Goal: Task Accomplishment & Management: Manage account settings

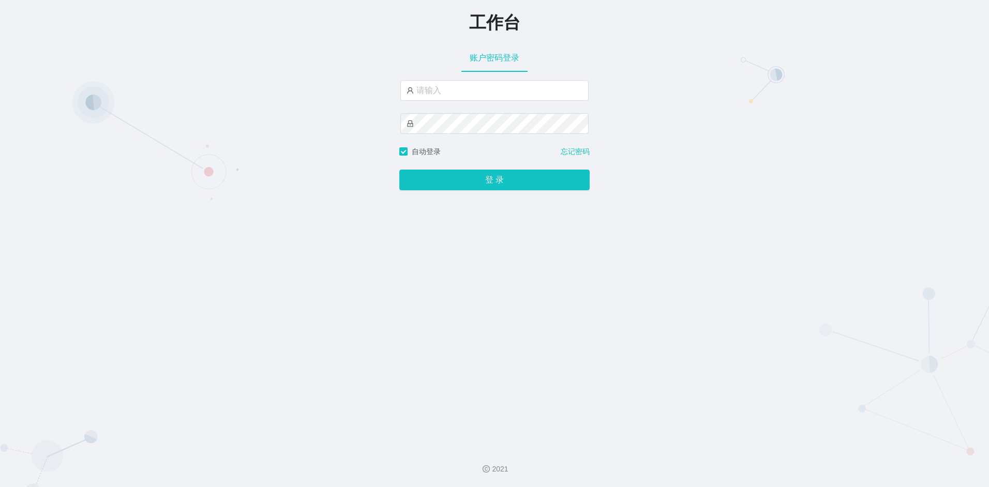
drag, startPoint x: 875, startPoint y: 230, endPoint x: 840, endPoint y: 223, distance: 36.3
click at [875, 230] on div "工作台 账户密码登录 自动登录 忘记密码 登 录" at bounding box center [494, 219] width 989 height 439
click at [433, 89] on input "text" at bounding box center [494, 90] width 188 height 21
click at [364, 119] on div "工作台 账户密码登录 dmin 自动登录 忘记密码 登 录" at bounding box center [494, 219] width 989 height 439
drag, startPoint x: 439, startPoint y: 90, endPoint x: 392, endPoint y: 89, distance: 46.6
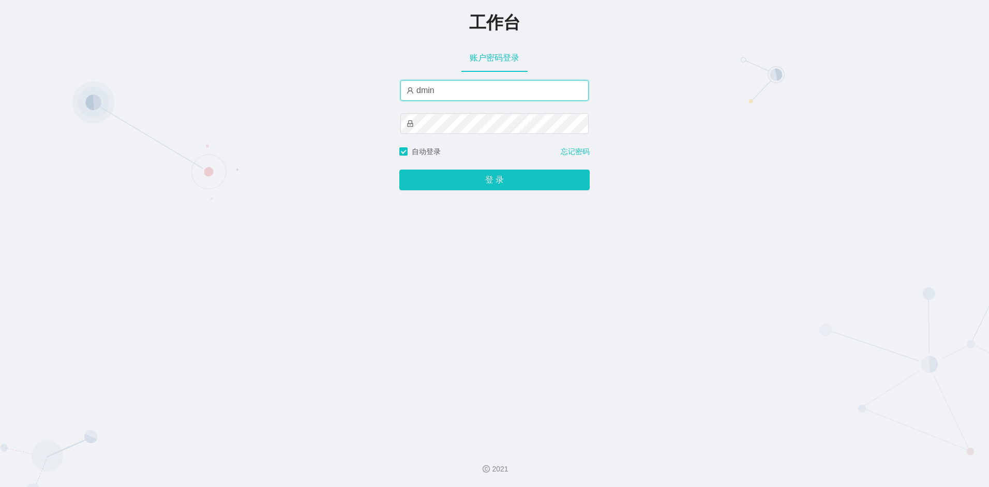
click at [392, 89] on div "工作台 账户密码登录 dmin 自动登录 忘记密码 登 录" at bounding box center [494, 219] width 989 height 439
click at [471, 95] on input "ADMIN" at bounding box center [494, 90] width 188 height 21
click at [363, 130] on div "工作台 账户密码登录 ADMIN 自动登录 忘记密码 登 录" at bounding box center [494, 219] width 989 height 439
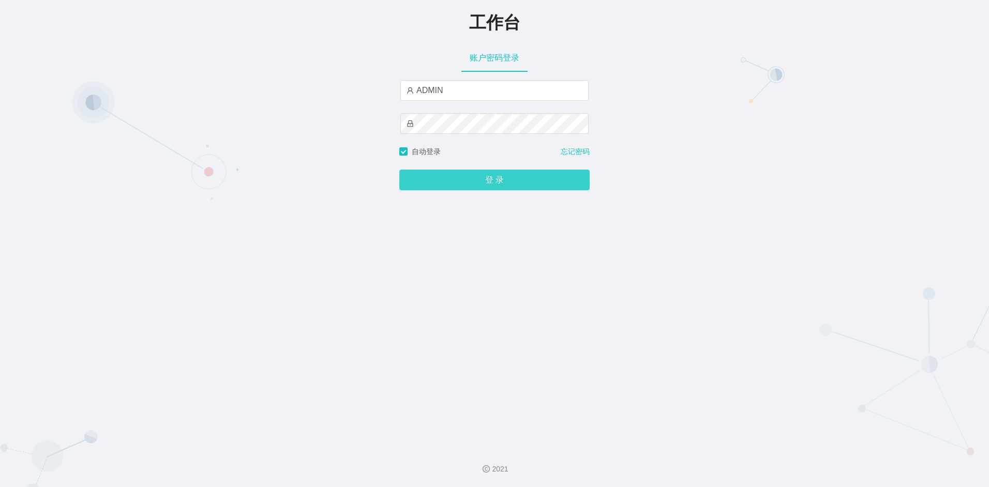
click at [474, 183] on button "登 录" at bounding box center [494, 180] width 190 height 21
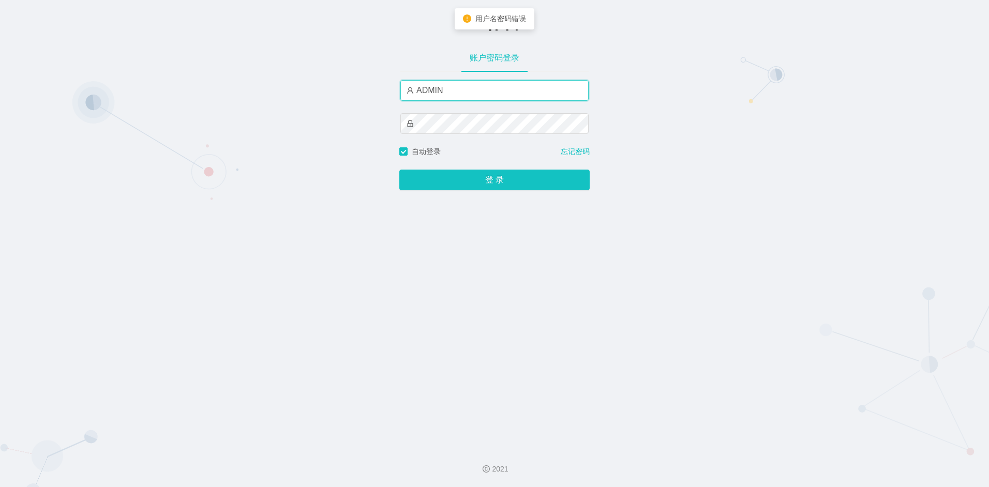
drag, startPoint x: 469, startPoint y: 93, endPoint x: 363, endPoint y: 87, distance: 106.7
click at [363, 87] on div "工作台 账户密码登录 ADMIN 自动登录 忘记密码 登 录" at bounding box center [494, 219] width 989 height 439
type input "admin"
click at [376, 122] on div "工作台 账户密码登录 admin 自动登录 忘记密码 登 录" at bounding box center [494, 219] width 989 height 439
click at [399, 170] on button "登 录" at bounding box center [494, 180] width 190 height 21
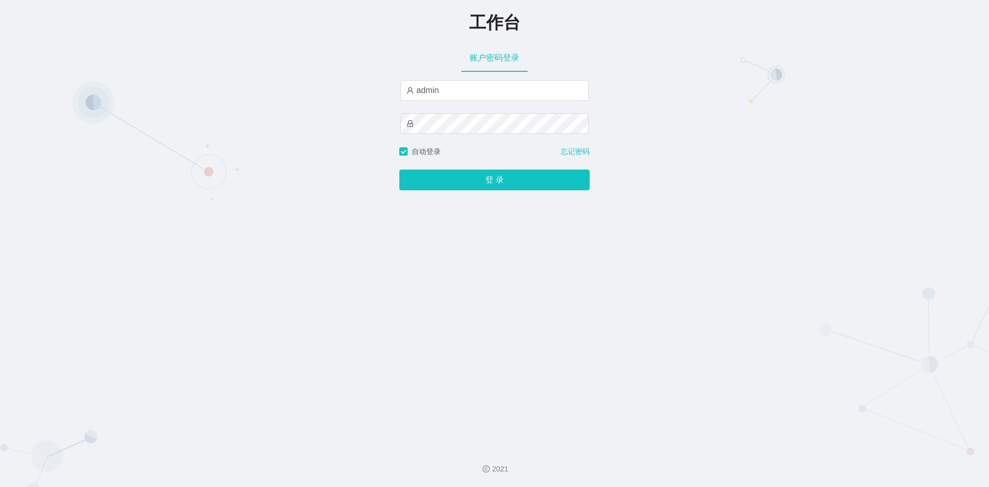
drag, startPoint x: 868, startPoint y: 264, endPoint x: 765, endPoint y: 245, distance: 104.7
click at [868, 264] on div "工作台 账户密码登录 admin 自动登录 忘记密码 登 录" at bounding box center [494, 219] width 989 height 439
drag, startPoint x: 450, startPoint y: 90, endPoint x: 389, endPoint y: 89, distance: 60.5
click at [389, 89] on div "工作台 账户密码登录 admin 自动登录 忘记密码 登 录" at bounding box center [494, 219] width 989 height 439
click at [453, 94] on input "admin" at bounding box center [494, 90] width 188 height 21
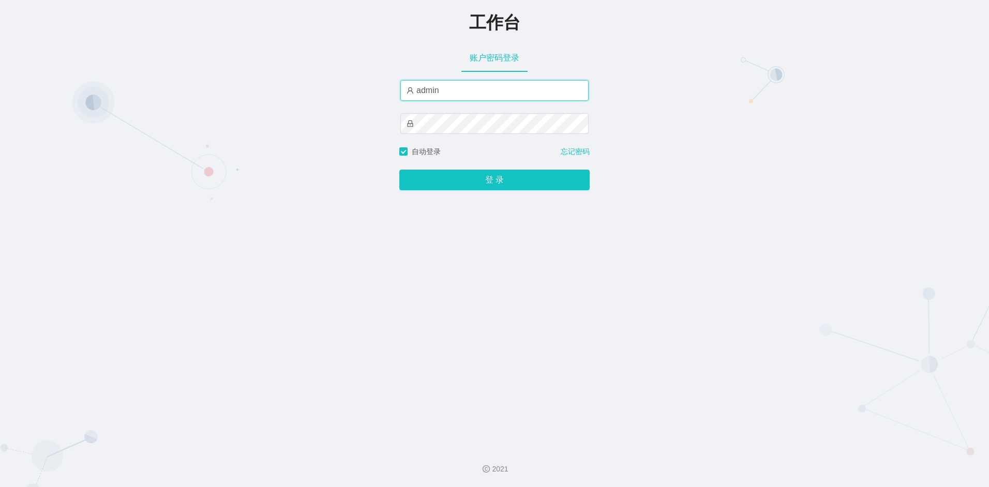
click at [505, 89] on input "admin" at bounding box center [494, 90] width 188 height 21
click at [390, 125] on div "工作台 账户密码登录 admin 自动登录 忘记密码 登 录" at bounding box center [494, 219] width 989 height 439
click at [399, 170] on button "登 录" at bounding box center [494, 180] width 190 height 21
click at [587, 307] on div "工作台 账户密码登录 admin 自动登录 忘记密码 登 录" at bounding box center [494, 219] width 989 height 439
click at [378, 125] on div "工作台 账户密码登录 admin 自动登录 忘记密码 登 录" at bounding box center [494, 219] width 989 height 439
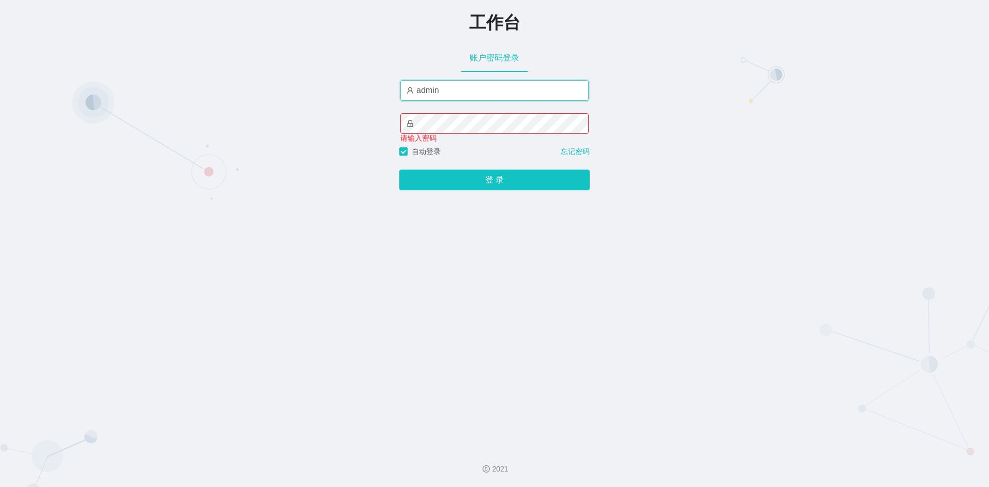
drag, startPoint x: 482, startPoint y: 83, endPoint x: 354, endPoint y: 82, distance: 127.3
click at [354, 82] on div "工作台 账户密码登录 admin 请输入密码 自动登录 忘记密码 登 录" at bounding box center [494, 219] width 989 height 439
click at [488, 88] on input "text" at bounding box center [494, 90] width 188 height 21
type input "admin"
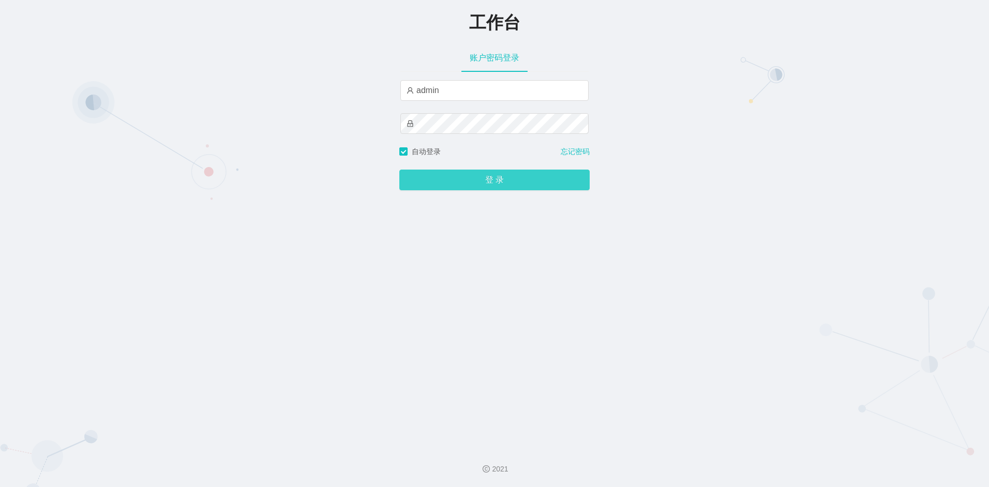
click at [483, 181] on button "登 录" at bounding box center [494, 180] width 190 height 21
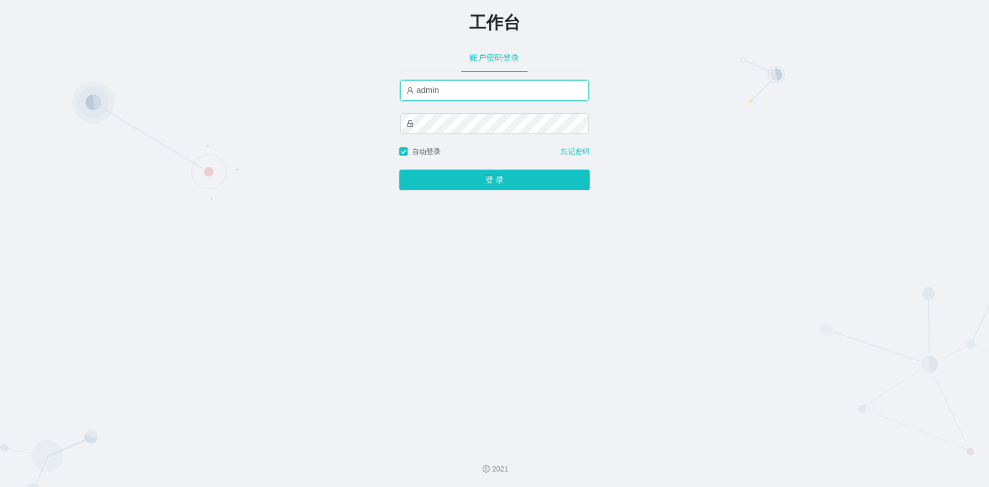
click at [465, 98] on input "admin" at bounding box center [494, 90] width 188 height 21
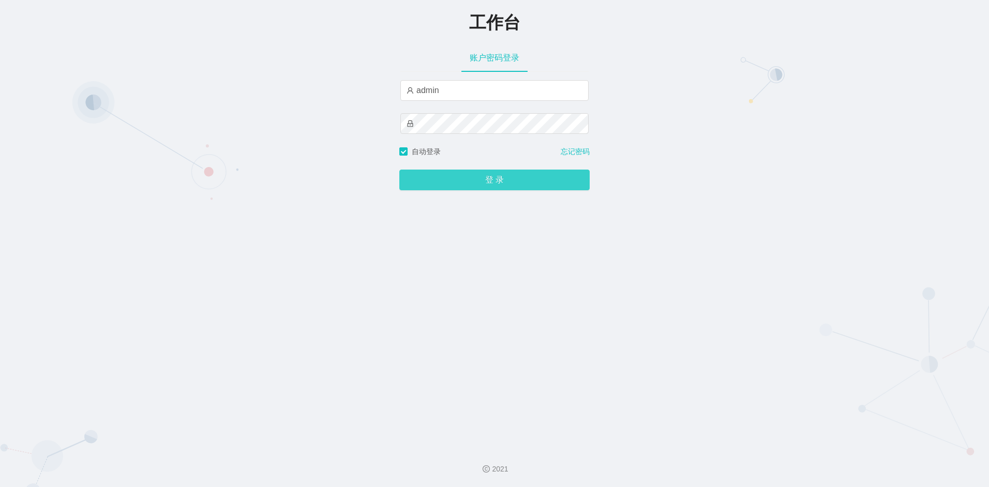
click at [463, 178] on button "登 录" at bounding box center [494, 180] width 190 height 21
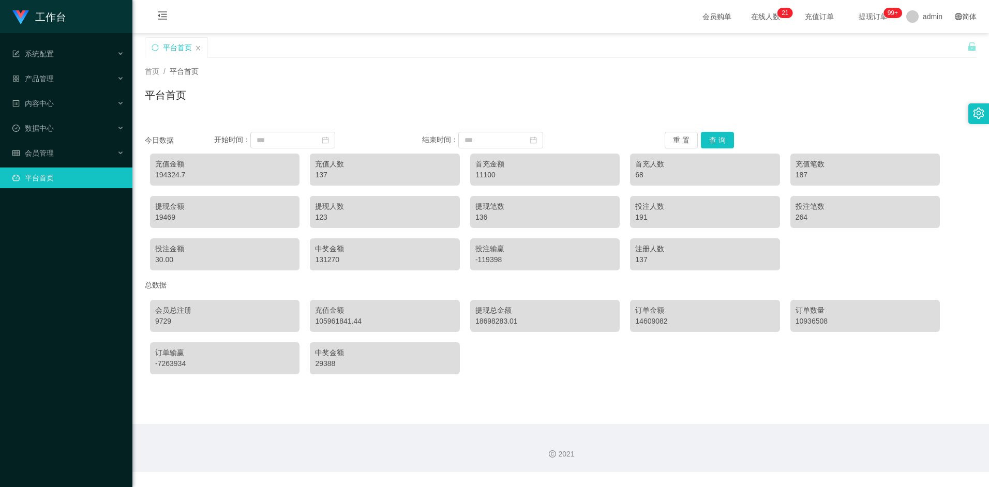
click at [298, 104] on div "平台首页" at bounding box center [561, 99] width 832 height 24
click at [50, 155] on span "会员管理" at bounding box center [32, 153] width 41 height 8
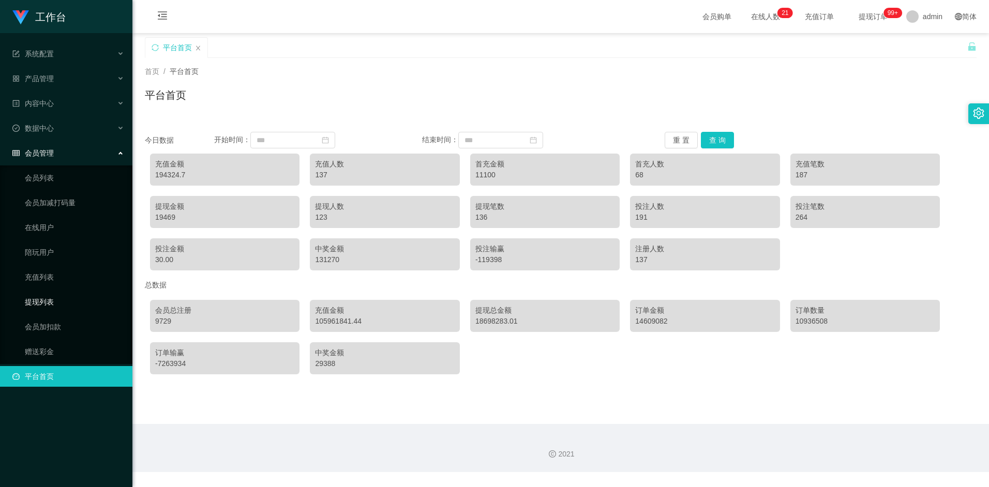
click at [50, 298] on link "提现列表" at bounding box center [74, 302] width 99 height 21
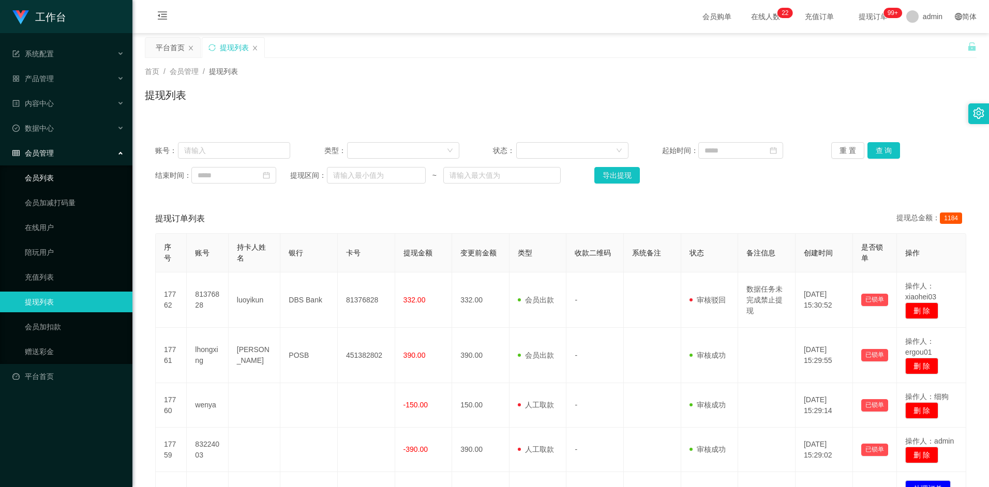
click at [47, 183] on link "会员列表" at bounding box center [74, 178] width 99 height 21
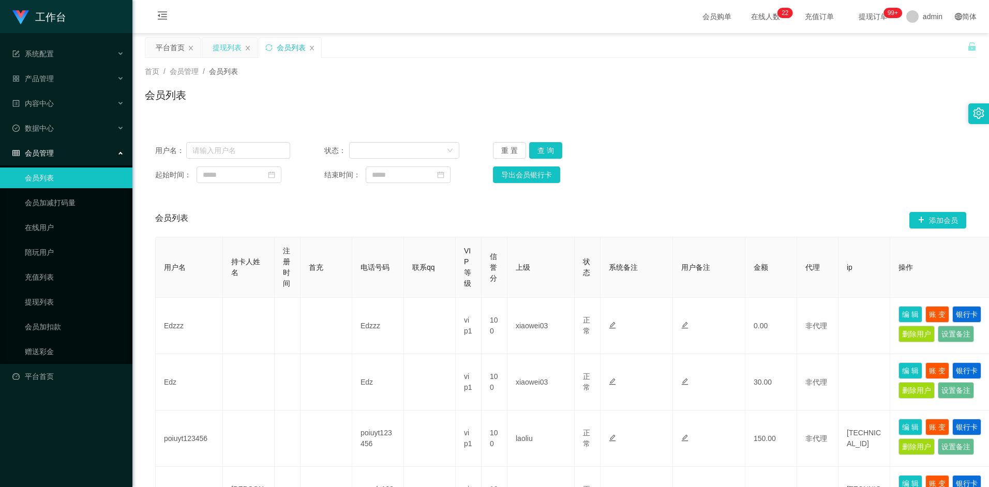
click at [224, 51] on div "提现列表" at bounding box center [227, 48] width 29 height 20
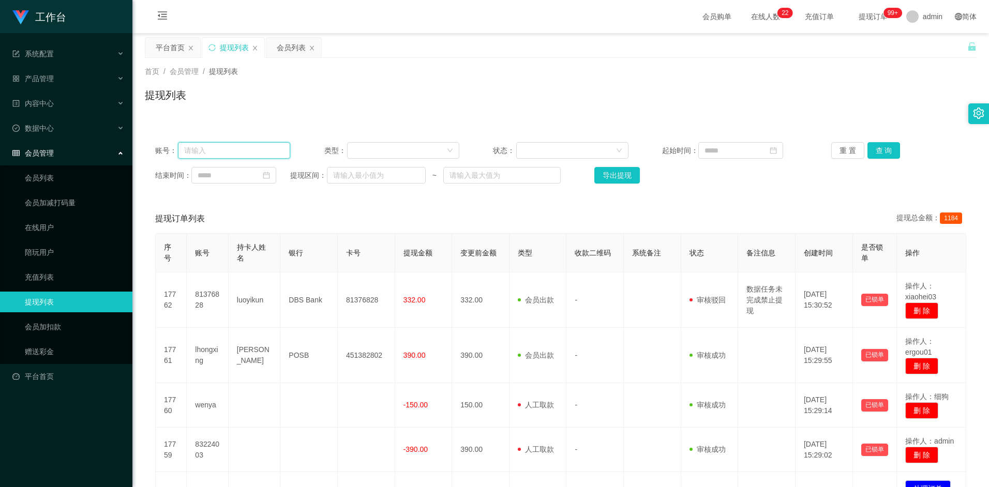
click at [232, 149] on input "text" at bounding box center [234, 150] width 112 height 17
paste input "admin"
type input "a"
click at [230, 145] on input "text" at bounding box center [234, 150] width 112 height 17
paste input "zt7181262"
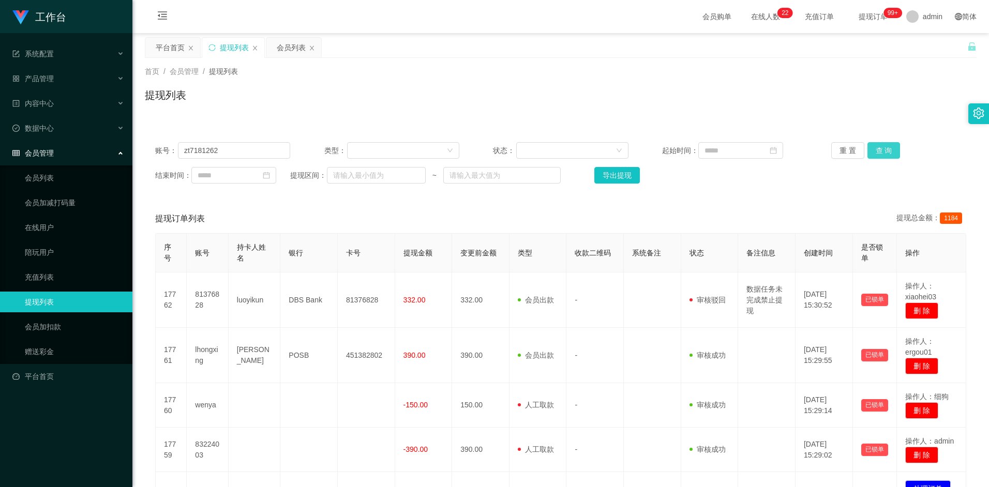
click at [888, 149] on button "查 询" at bounding box center [884, 150] width 33 height 17
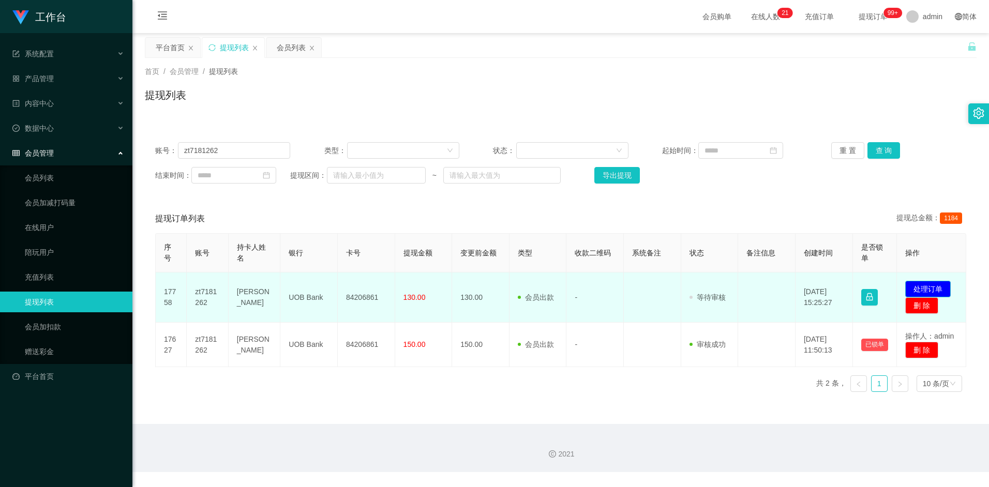
click at [919, 283] on button "处理订单" at bounding box center [928, 289] width 46 height 17
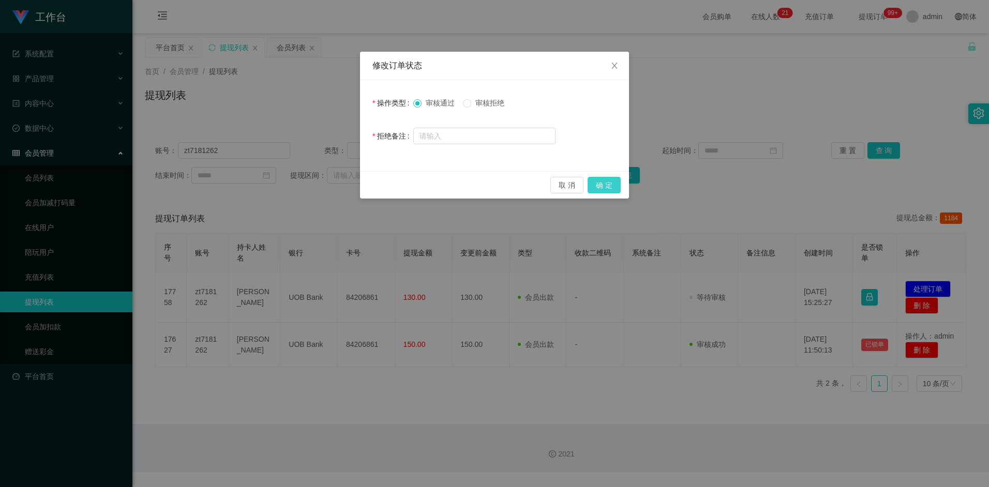
click at [599, 188] on button "确 定" at bounding box center [604, 185] width 33 height 17
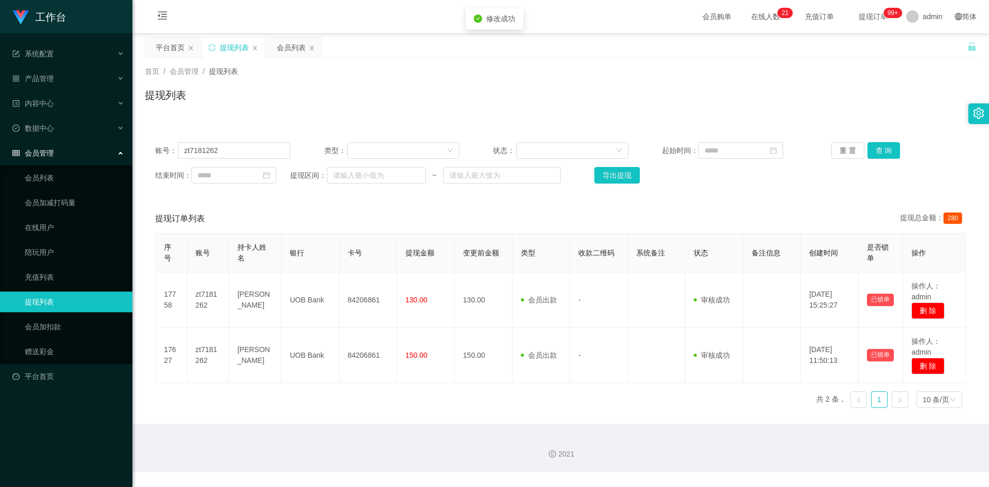
click at [588, 223] on div "提现订单列表 提现总金额： 280" at bounding box center [560, 218] width 811 height 29
click at [232, 148] on input "zt7181262" at bounding box center [234, 150] width 112 height 17
paste input "yck0838"
type input "yck0838"
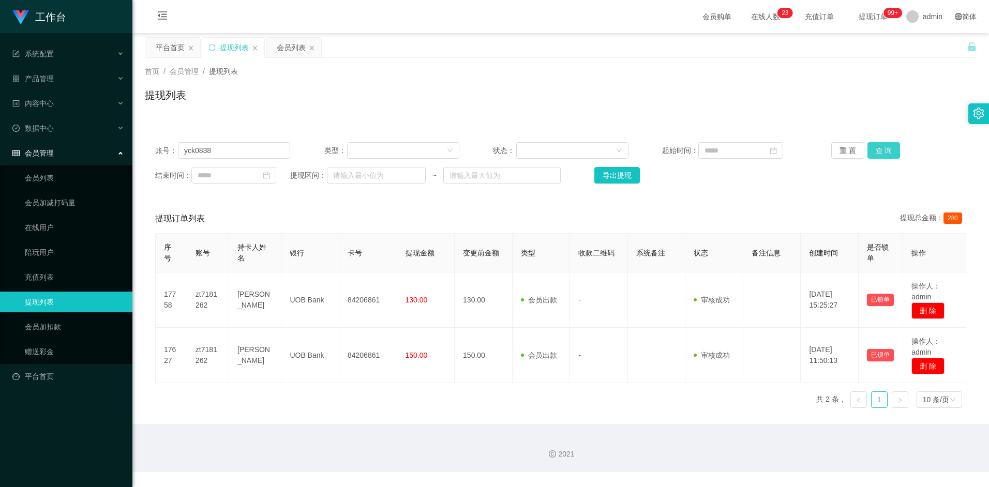
click at [890, 151] on button "查 询" at bounding box center [884, 150] width 33 height 17
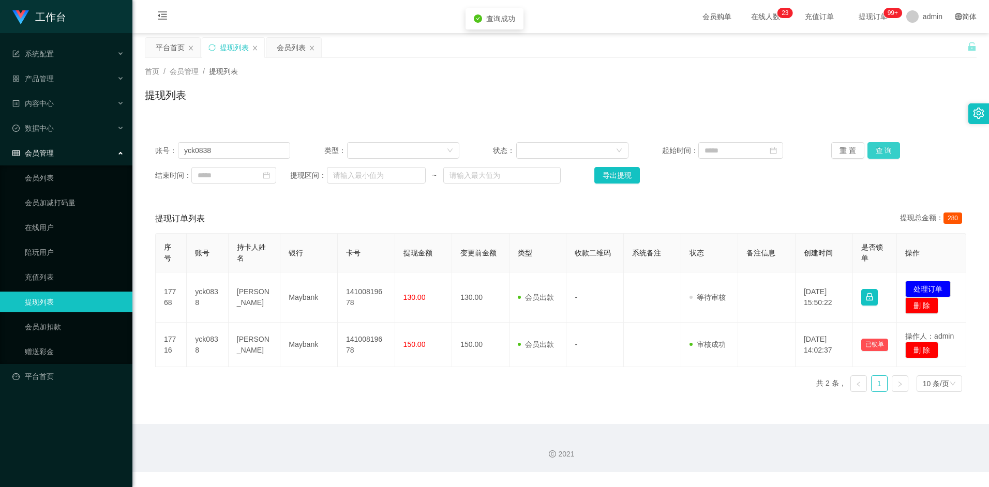
click at [891, 150] on button "查 询" at bounding box center [884, 150] width 33 height 17
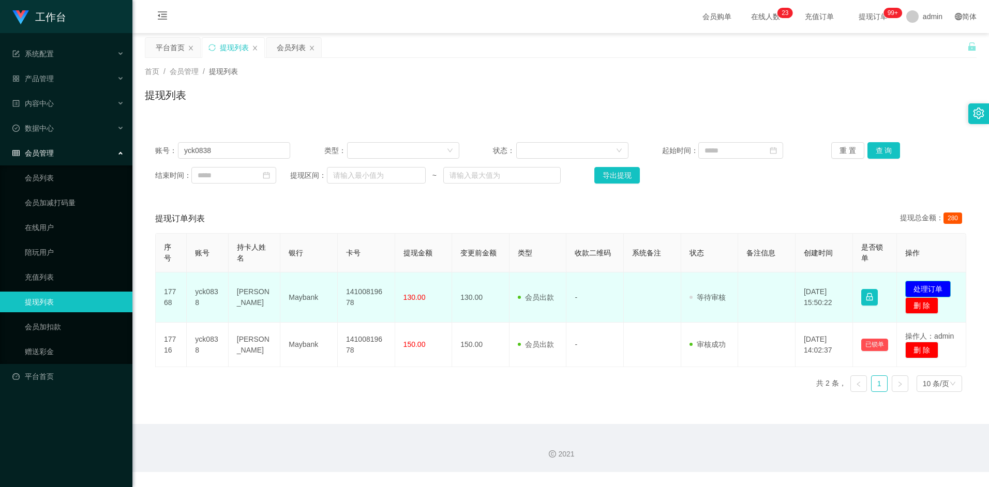
click at [939, 288] on button "处理订单" at bounding box center [928, 289] width 46 height 17
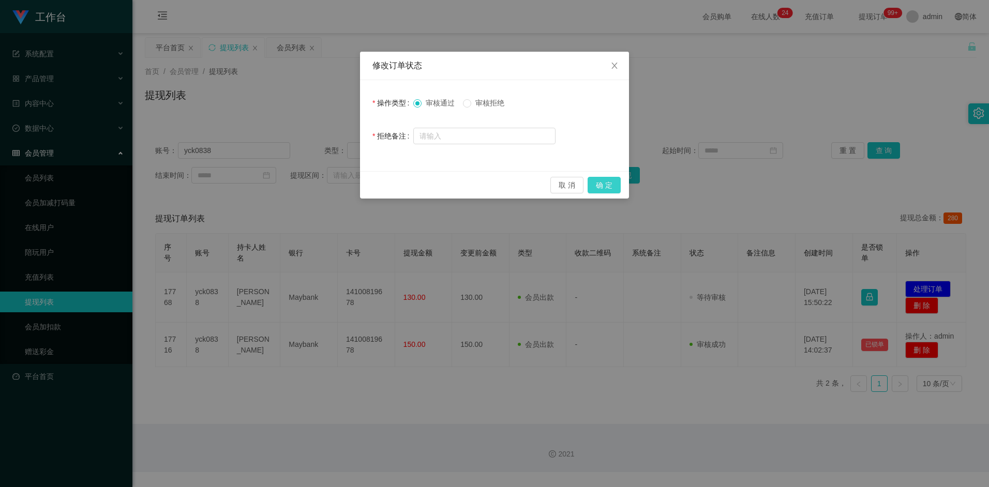
click at [605, 188] on button "确 定" at bounding box center [604, 185] width 33 height 17
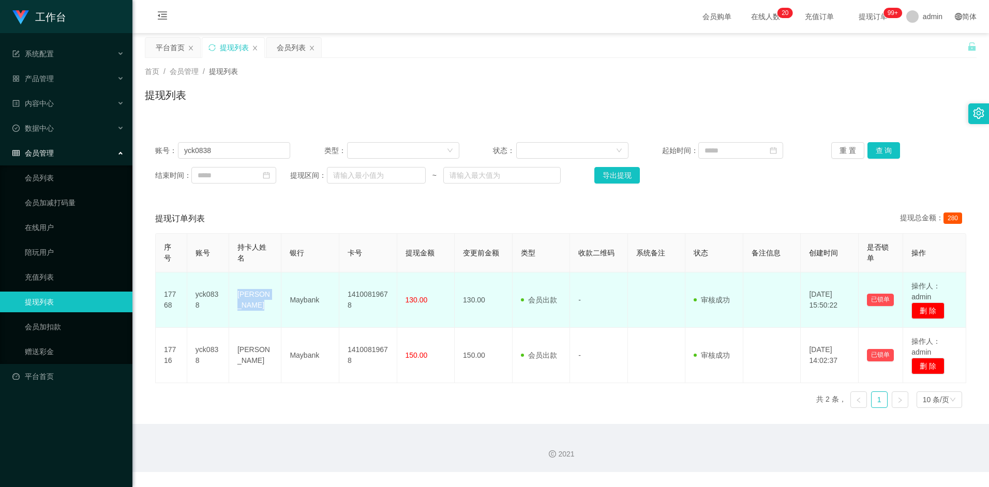
drag, startPoint x: 238, startPoint y: 294, endPoint x: 258, endPoint y: 308, distance: 24.5
click at [258, 308] on td "[PERSON_NAME]" at bounding box center [255, 300] width 52 height 55
copy td "[PERSON_NAME]"
click at [296, 299] on td "Maybank" at bounding box center [310, 300] width 58 height 55
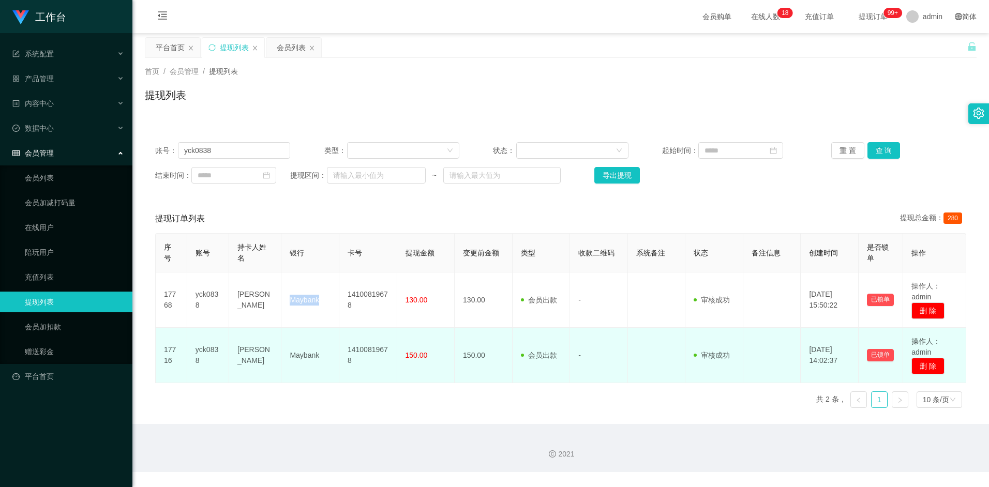
copy td "Maybank"
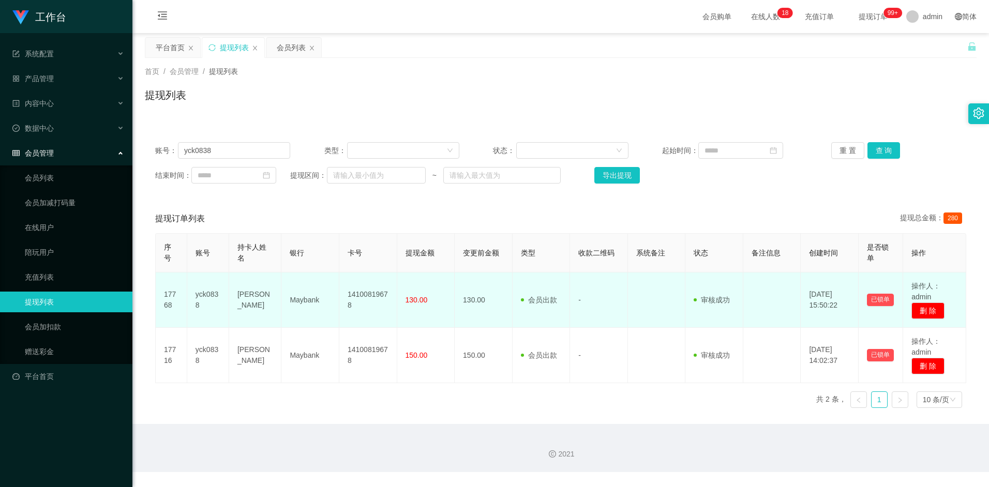
click at [381, 295] on td "14100819678" at bounding box center [368, 300] width 58 height 55
click at [351, 293] on td "14100819678" at bounding box center [368, 300] width 58 height 55
copy td "14100819678"
click at [371, 289] on td "14100819678" at bounding box center [368, 300] width 58 height 55
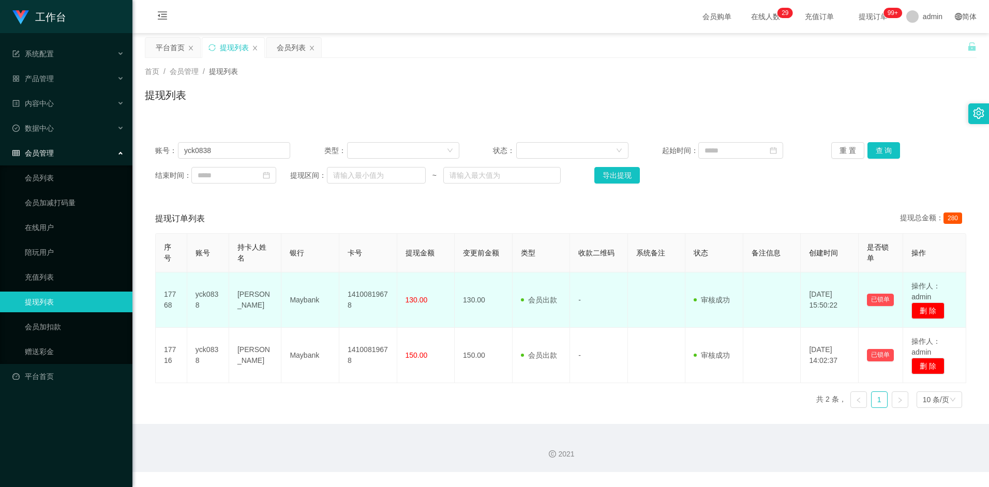
click at [370, 293] on td "14100819678" at bounding box center [368, 300] width 58 height 55
